Goal: Book appointment/travel/reservation

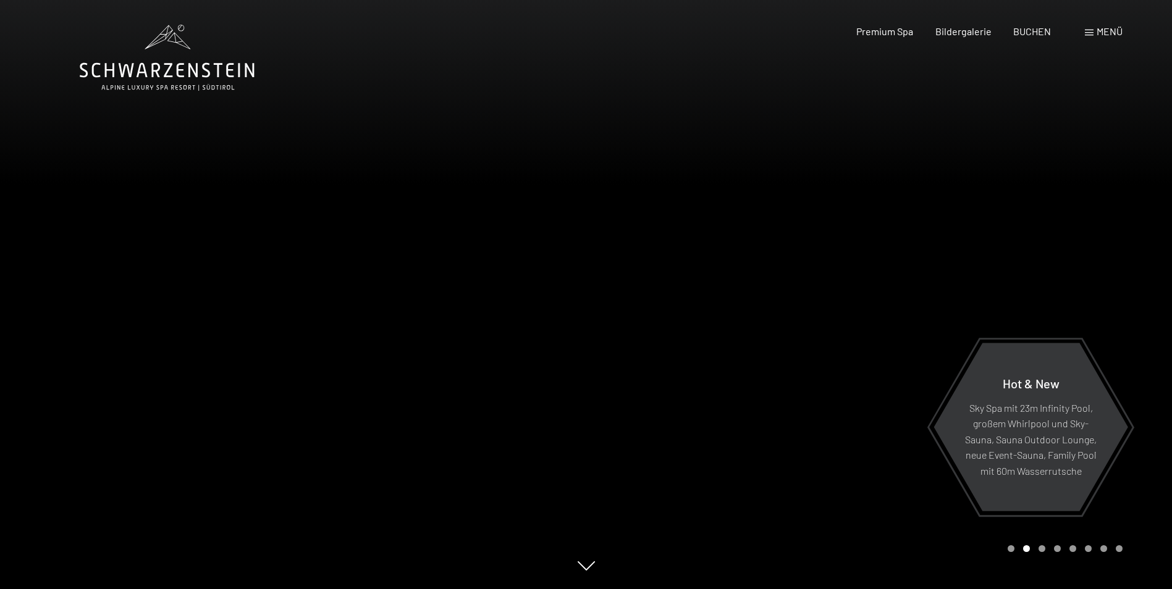
click at [1098, 31] on span "Menü" at bounding box center [1109, 31] width 26 height 12
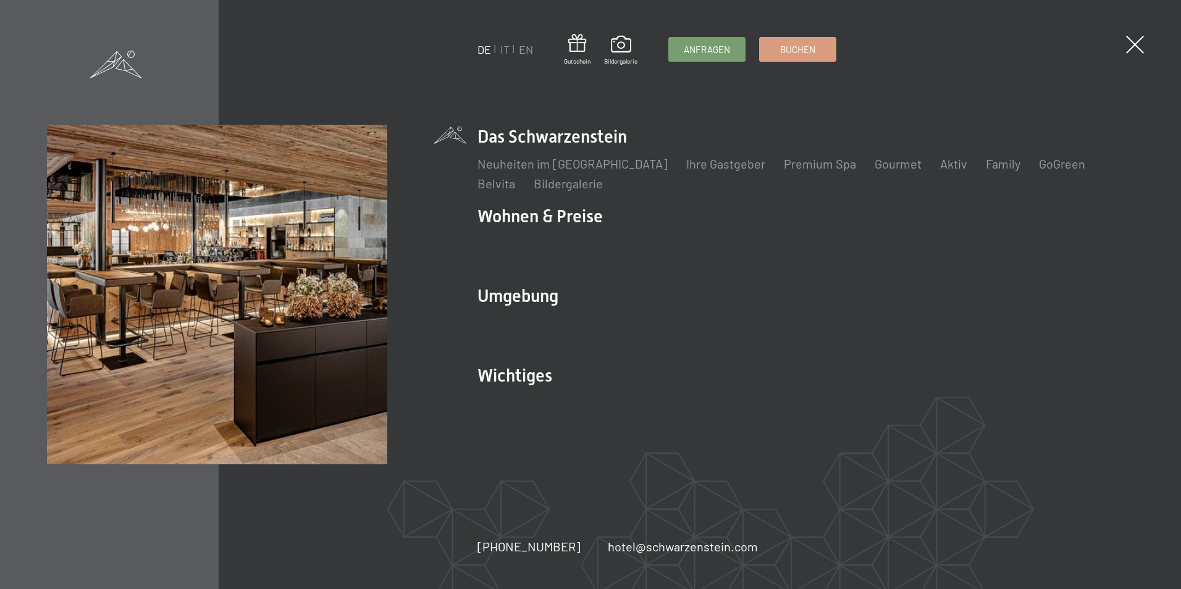
click at [1098, 31] on div "DE IT EN Gutschein Bildergalerie Anfragen Buchen DE IT EN Das Schwarzenstein Ne…" at bounding box center [590, 294] width 1181 height 589
click at [1092, 33] on div "DE IT EN Gutschein Bildergalerie Anfragen Buchen DE IT EN Das Schwarzenstein Ne…" at bounding box center [590, 294] width 1181 height 589
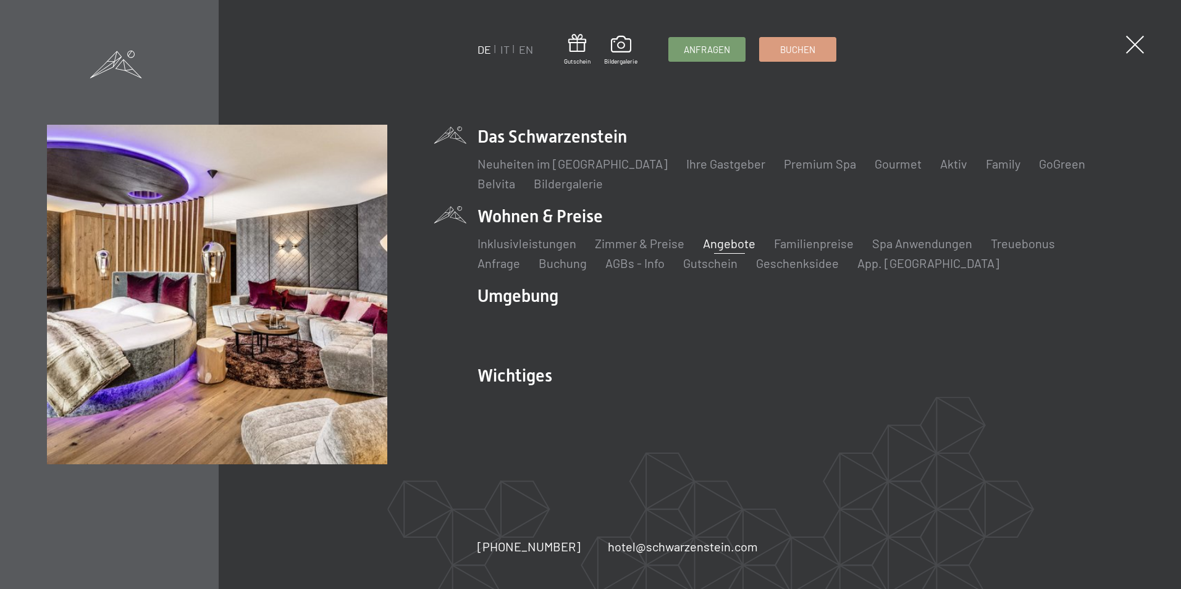
click at [717, 241] on link "Angebote" at bounding box center [729, 243] width 52 height 15
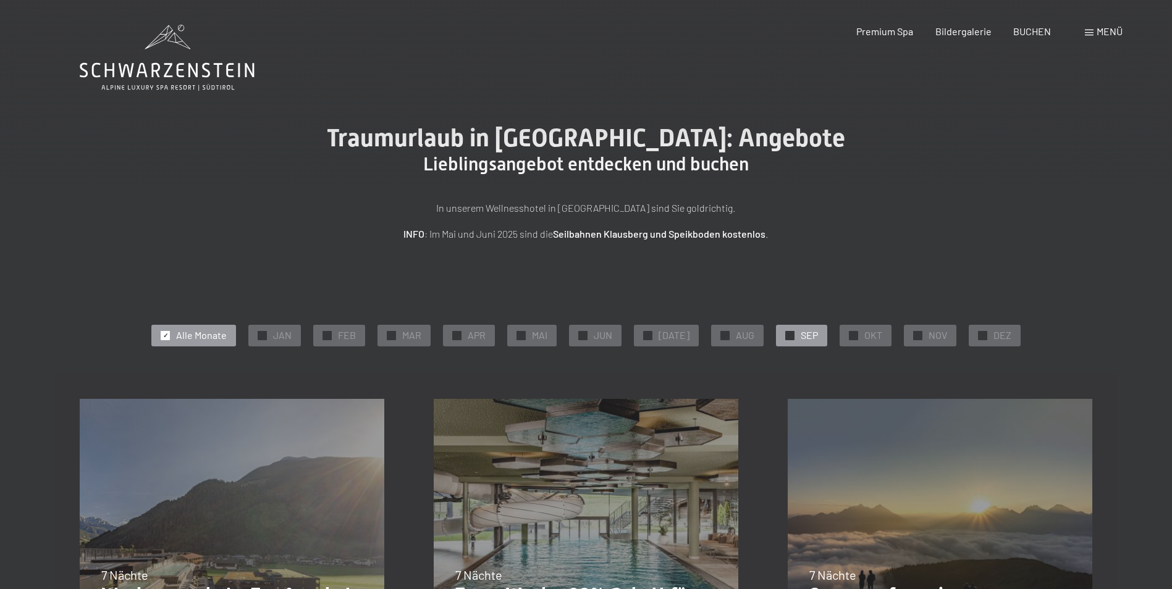
click at [787, 331] on span "✓" at bounding box center [789, 335] width 5 height 9
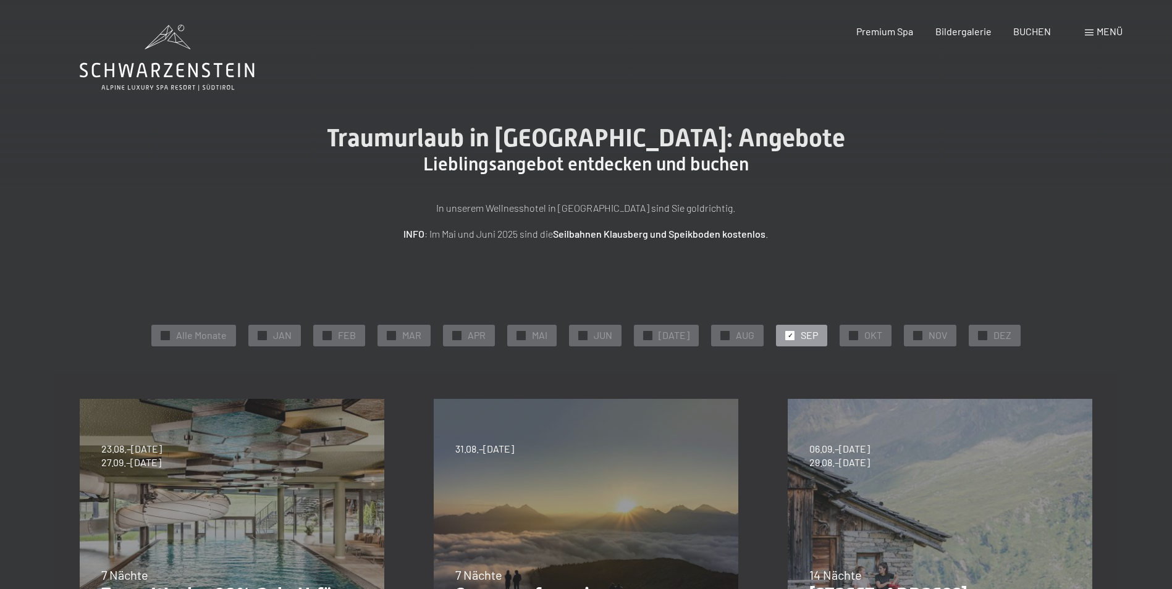
click at [505, 450] on span "31.08.–14.09.2025" at bounding box center [484, 449] width 59 height 14
drag, startPoint x: 634, startPoint y: 483, endPoint x: 631, endPoint y: 417, distance: 65.5
click at [631, 417] on div "31.08.–14.09.2025 7 Nächte Sonnenaufgang im Ahrntal Details und Termine" at bounding box center [586, 551] width 354 height 354
click at [614, 461] on div "31.08.–14.09.2025 7 Nächte Sonnenaufgang im Ahrntal Details und Termine" at bounding box center [586, 551] width 354 height 354
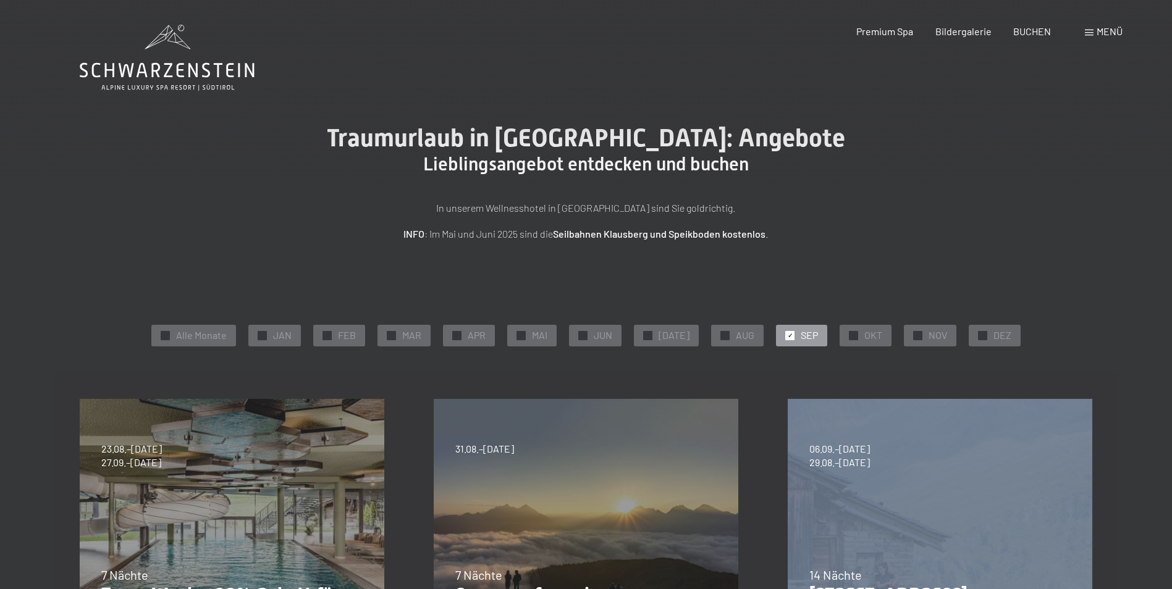
click at [614, 461] on div "31.08.–14.09.2025 7 Nächte Sonnenaufgang im Ahrntal Details und Termine" at bounding box center [586, 551] width 354 height 354
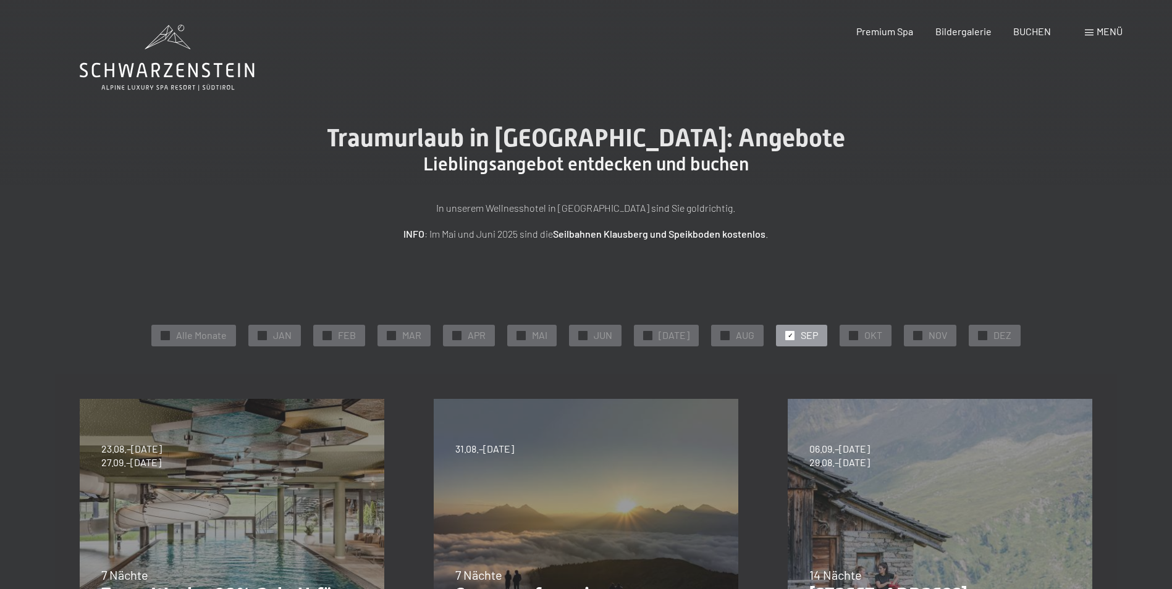
drag, startPoint x: 1108, startPoint y: 254, endPoint x: 1112, endPoint y: 325, distance: 71.8
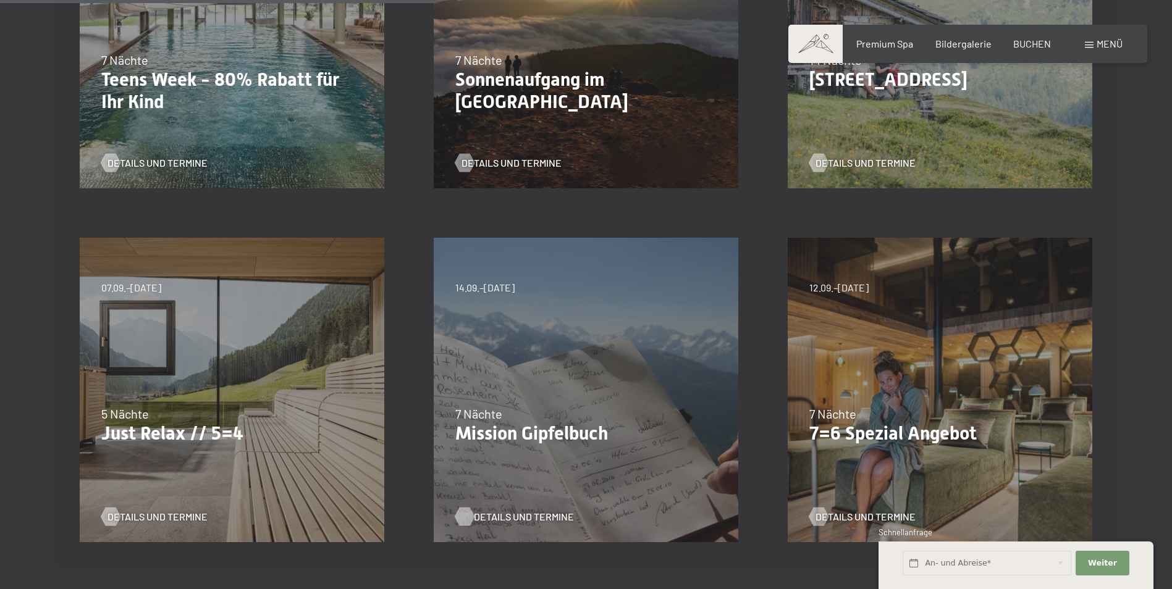
click at [479, 513] on span "Details und Termine" at bounding box center [524, 517] width 100 height 14
click at [849, 318] on div "04.10.–26.10.2025 01.11.–21.12.2025 10.01.–01.02.2026 07.03.–29.03.2026 16.05.–…" at bounding box center [940, 390] width 354 height 354
click at [853, 517] on span "Details und Termine" at bounding box center [878, 517] width 100 height 14
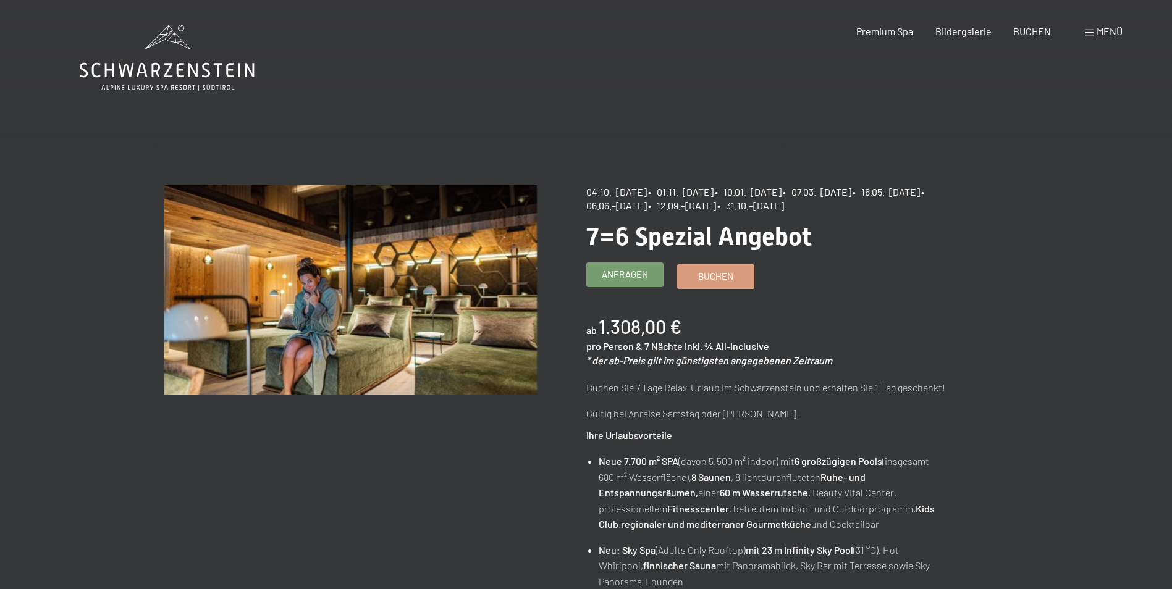
click at [618, 270] on span "Anfragen" at bounding box center [625, 274] width 46 height 13
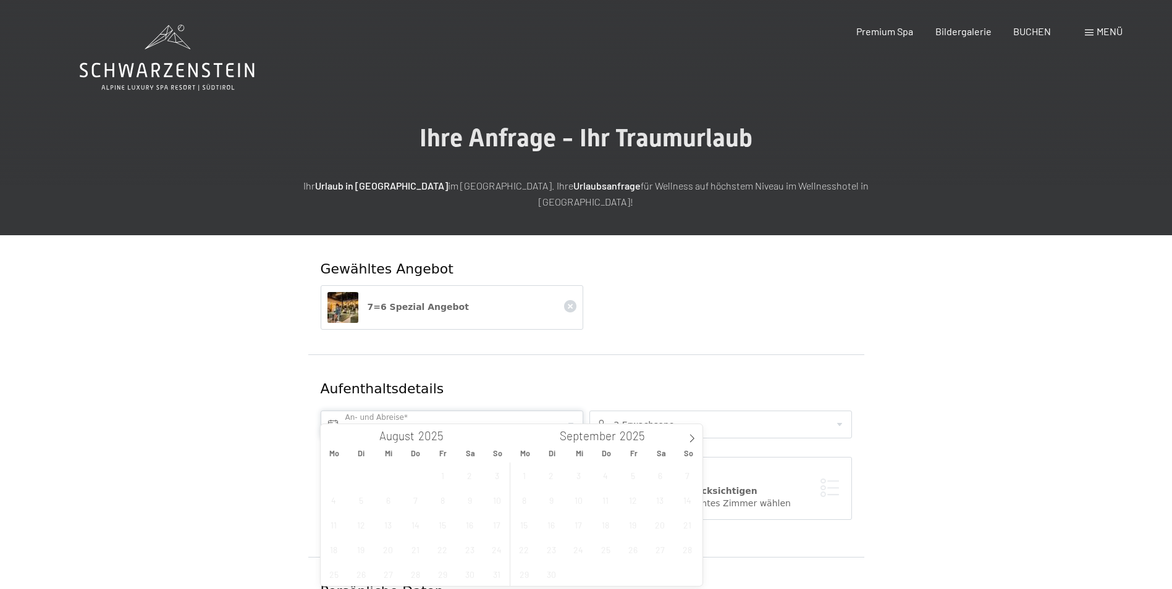
click at [446, 411] on input "text" at bounding box center [452, 425] width 262 height 28
click at [574, 434] on span "September" at bounding box center [588, 436] width 56 height 12
click at [361, 411] on input "text" at bounding box center [452, 425] width 262 height 28
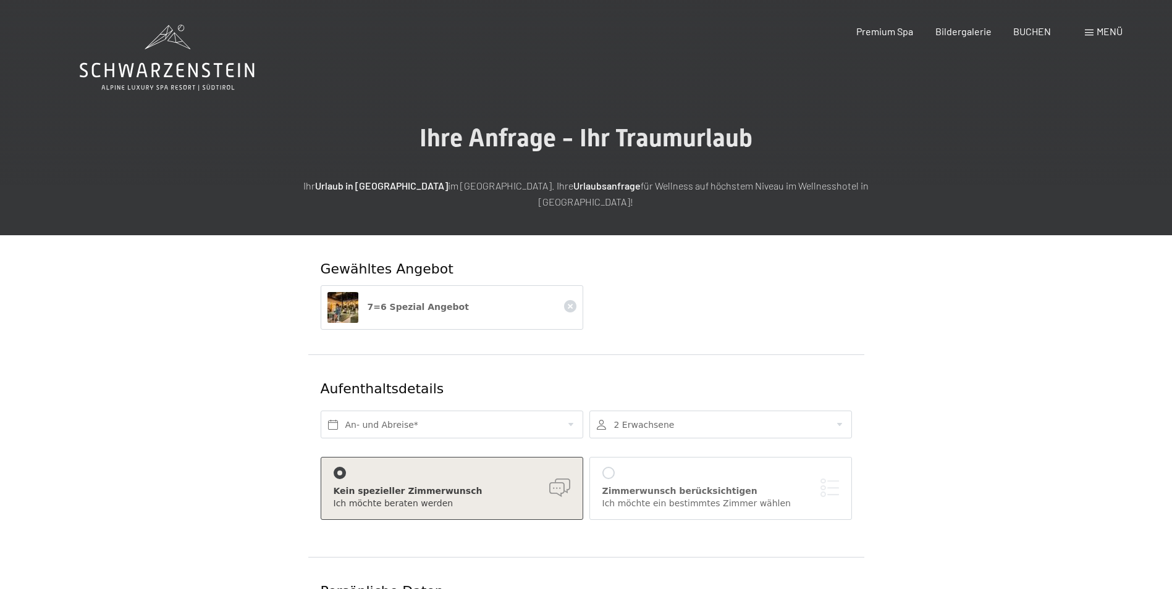
click at [624, 411] on div at bounding box center [720, 425] width 262 height 28
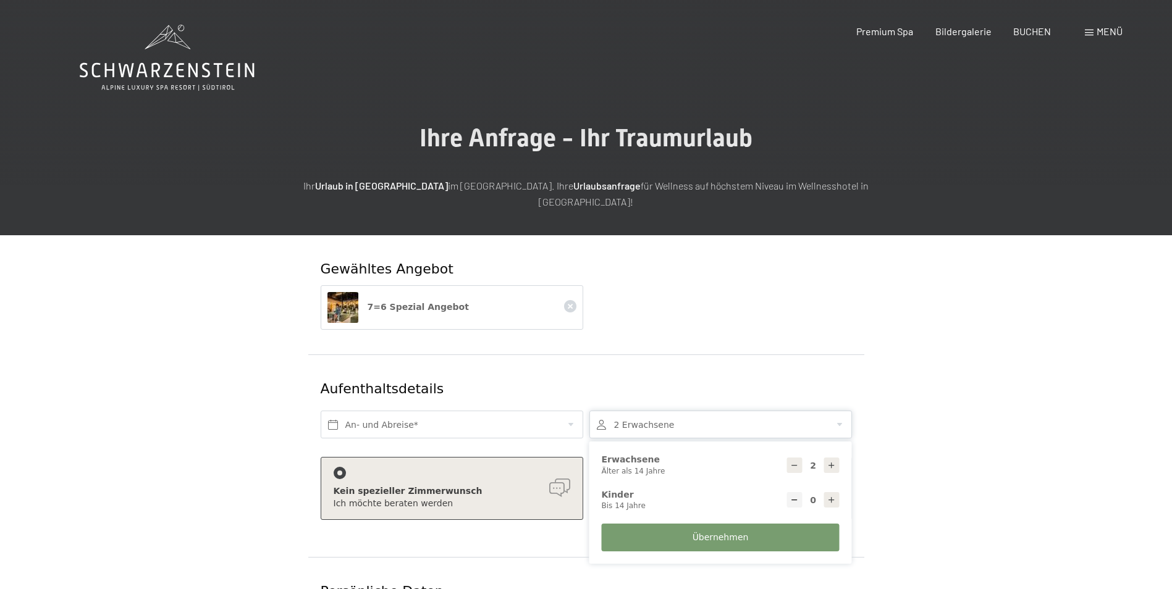
click at [452, 485] on div "Kein spezieller Zimmerwunsch" at bounding box center [451, 491] width 237 height 12
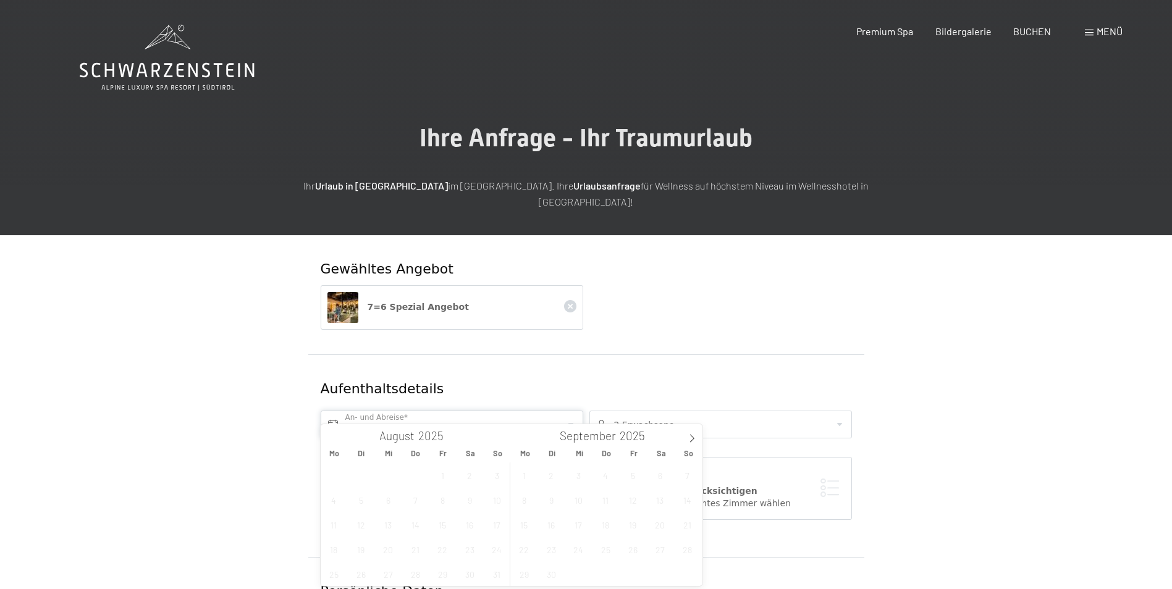
click at [390, 411] on input "text" at bounding box center [452, 425] width 262 height 28
click at [681, 411] on div at bounding box center [720, 425] width 262 height 28
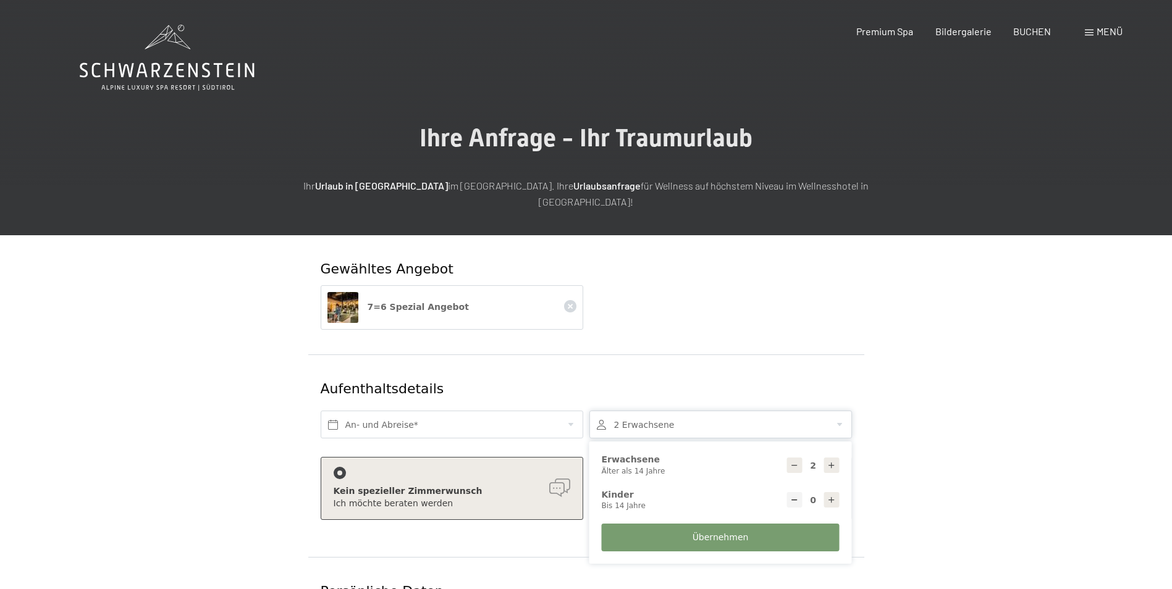
click at [434, 423] on div "An- und Abreise*" at bounding box center [451, 425] width 269 height 40
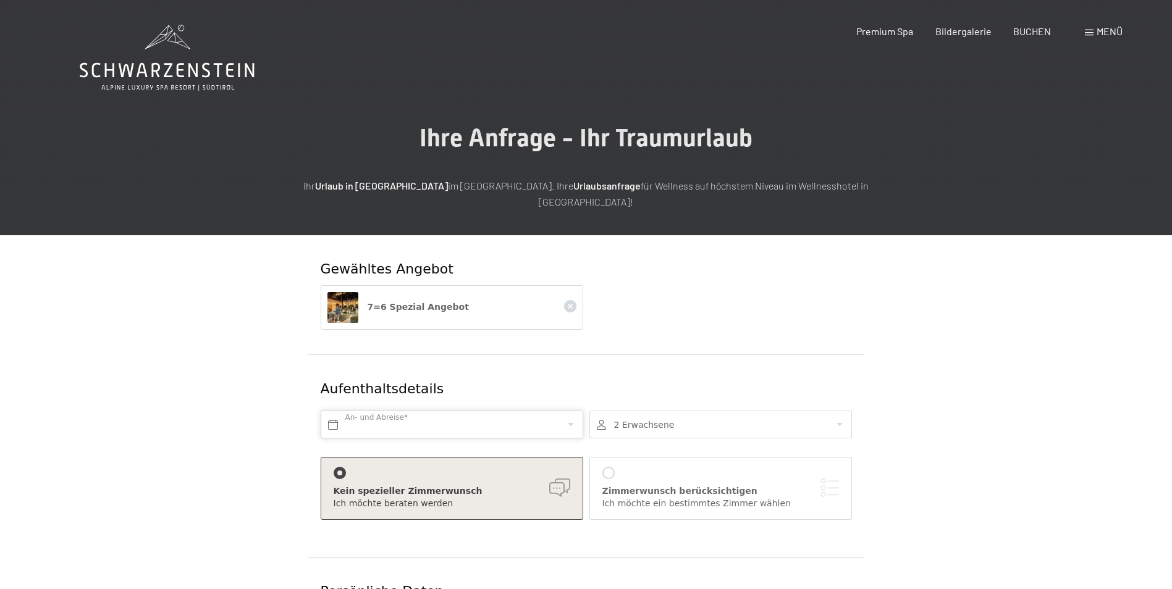
click at [577, 411] on input "text" at bounding box center [452, 425] width 262 height 28
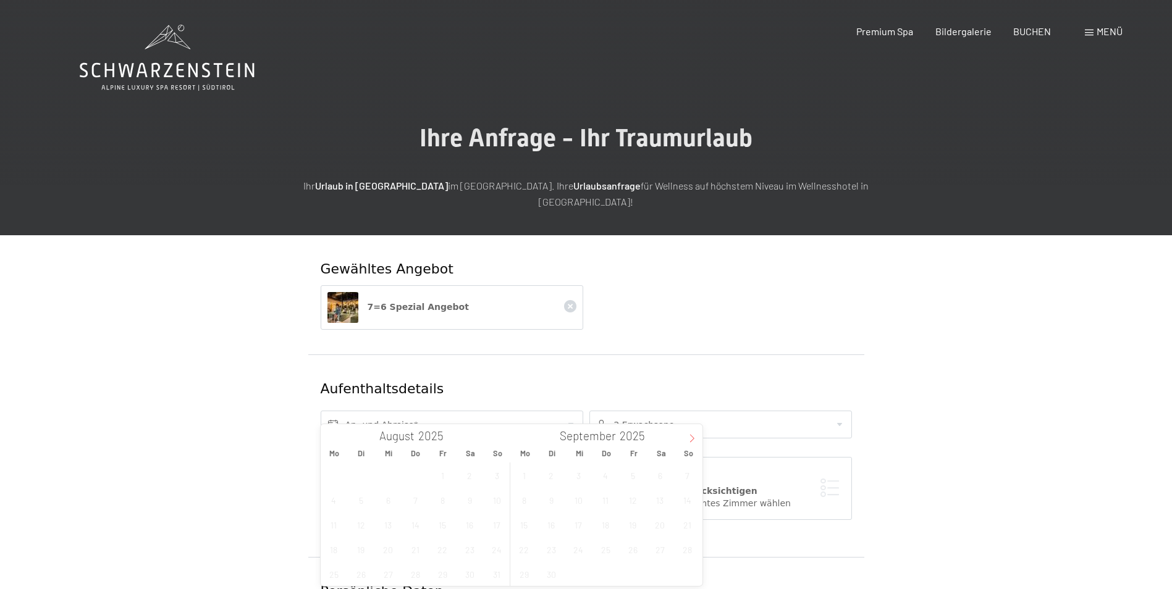
click at [693, 437] on icon at bounding box center [691, 438] width 9 height 9
